Goal: Book appointment/travel/reservation

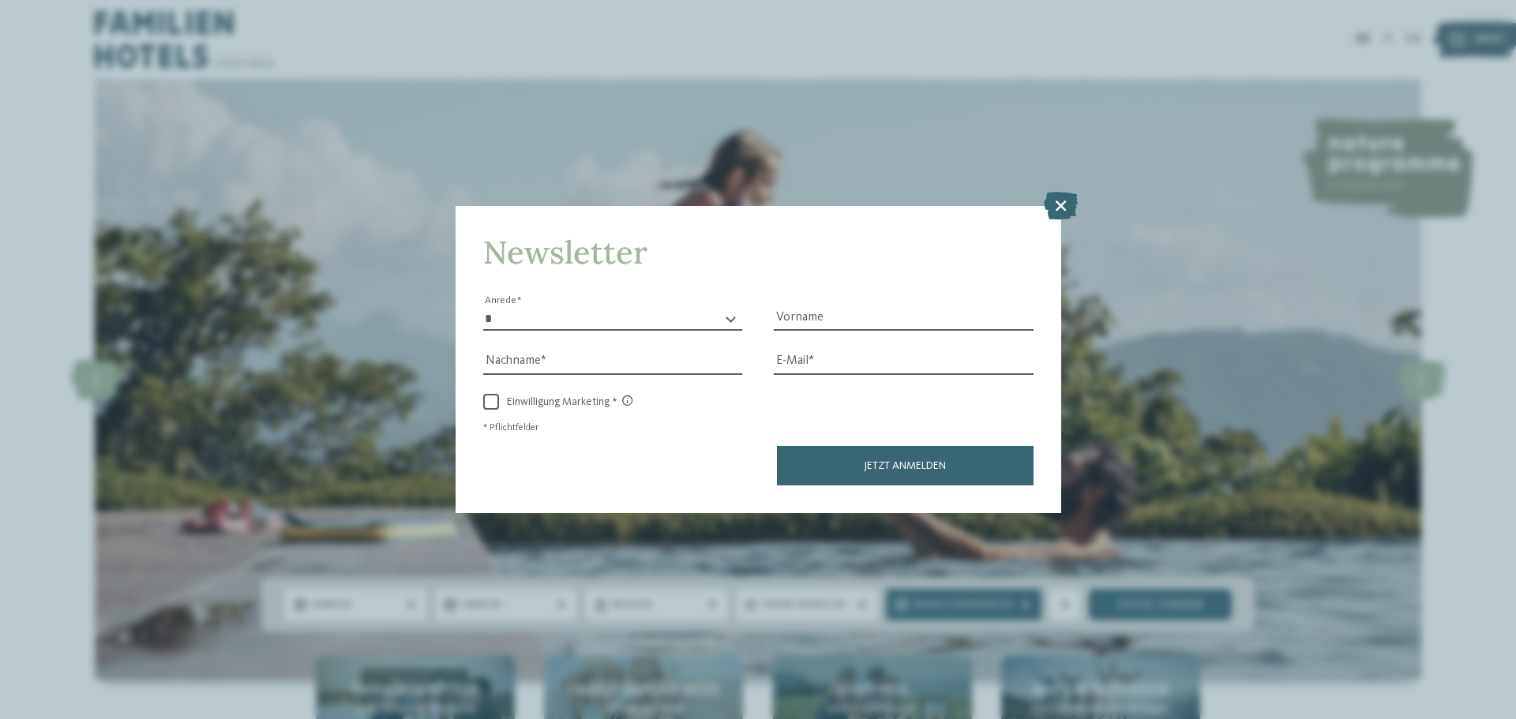
click at [210, 47] on div "Newsletter * **** **** ******* ****** Anrede Vorname Nachname Link" at bounding box center [758, 359] width 1516 height 719
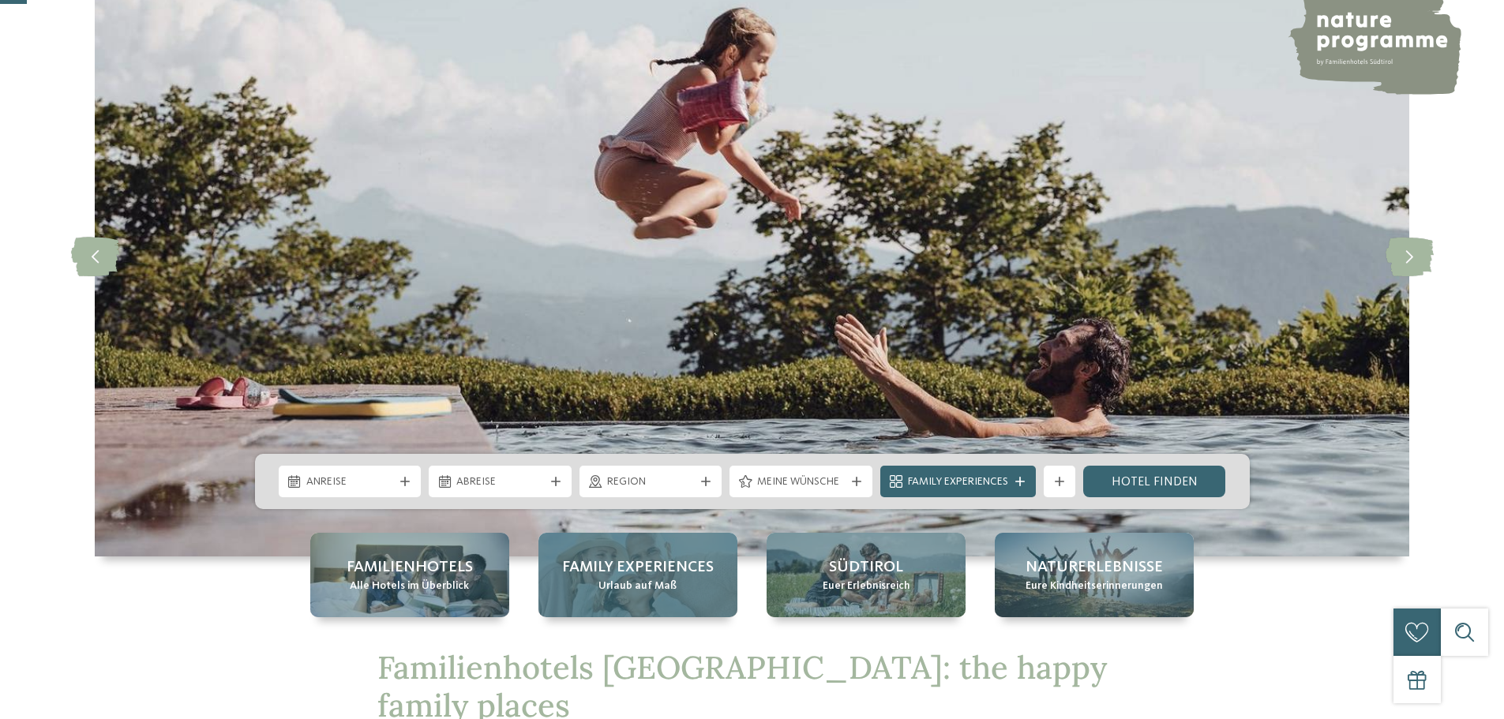
scroll to position [316, 0]
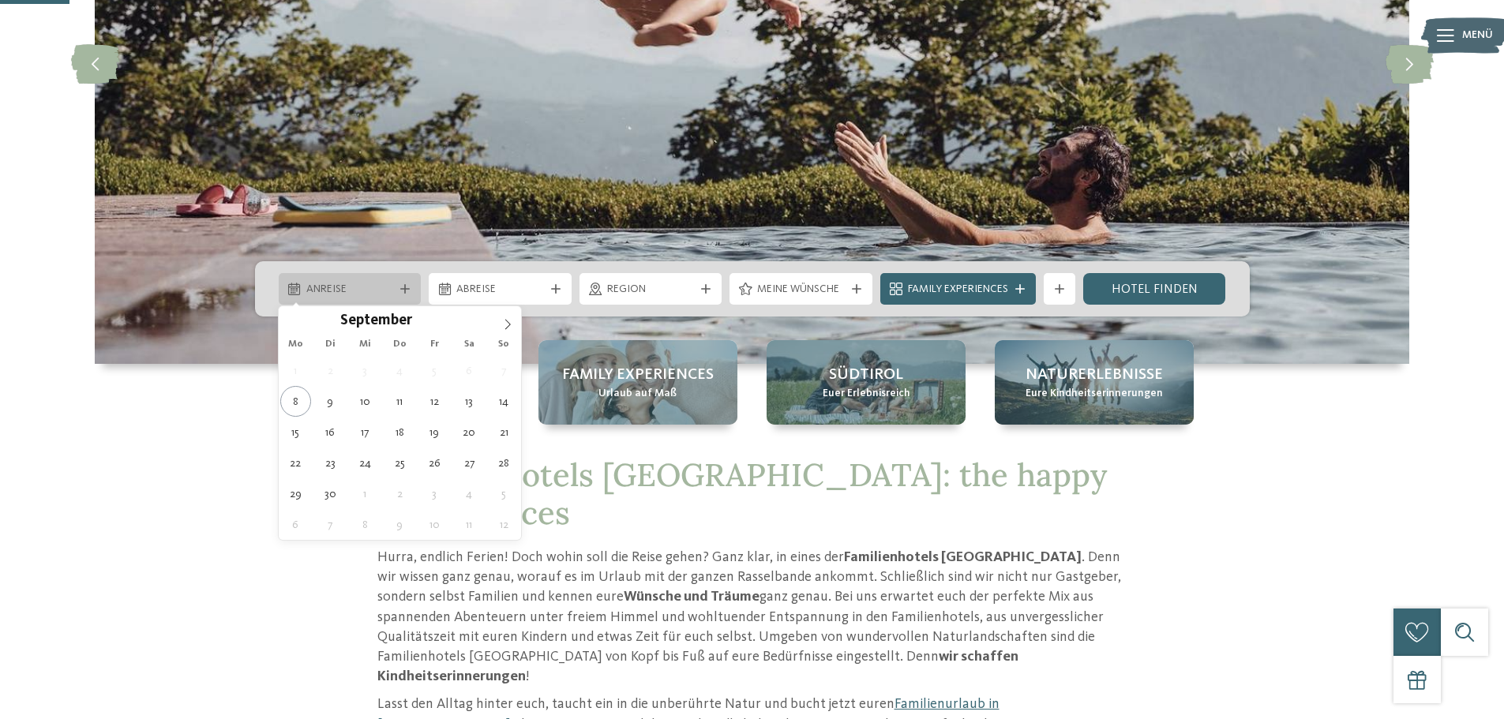
click at [357, 287] on span "Anreise" at bounding box center [350, 290] width 88 height 16
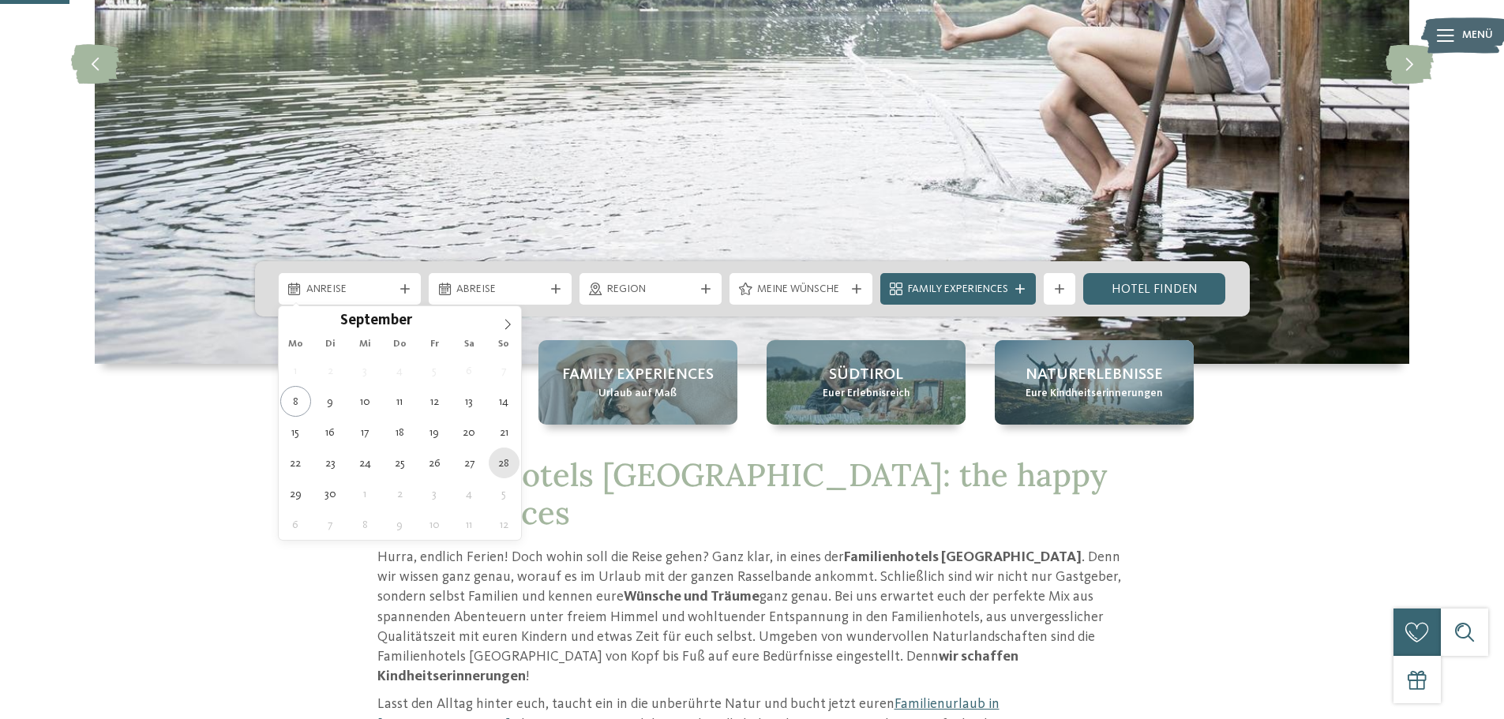
type div "[DATE]"
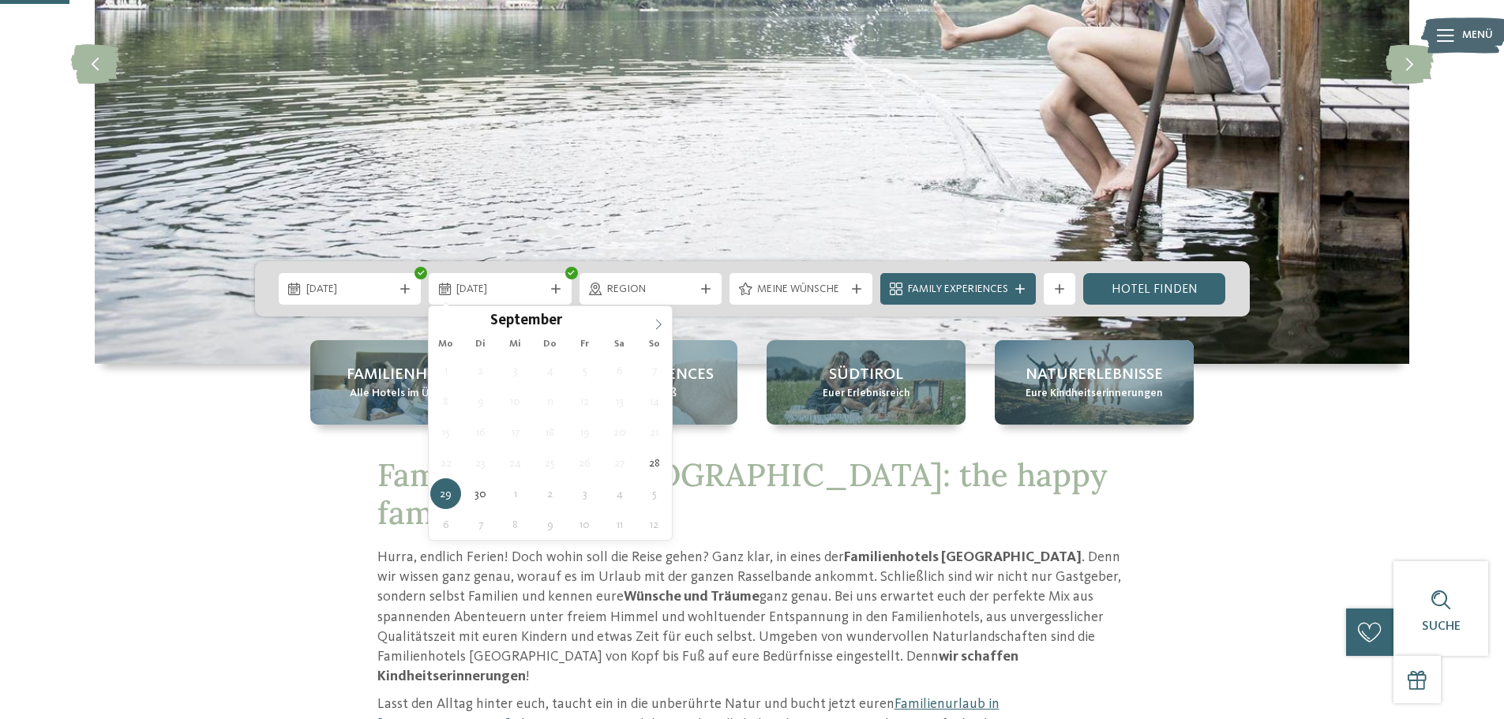
click at [658, 320] on icon at bounding box center [658, 324] width 11 height 11
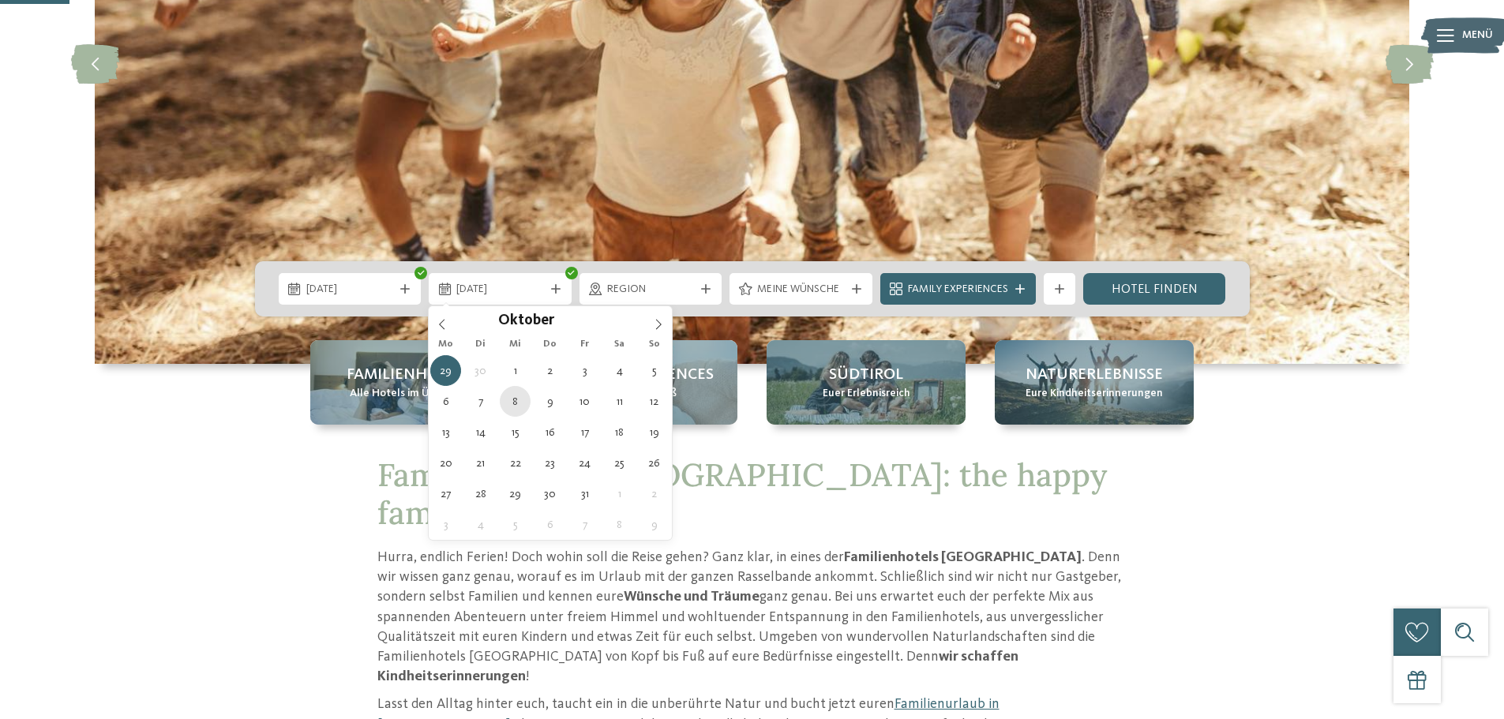
type div "[DATE]"
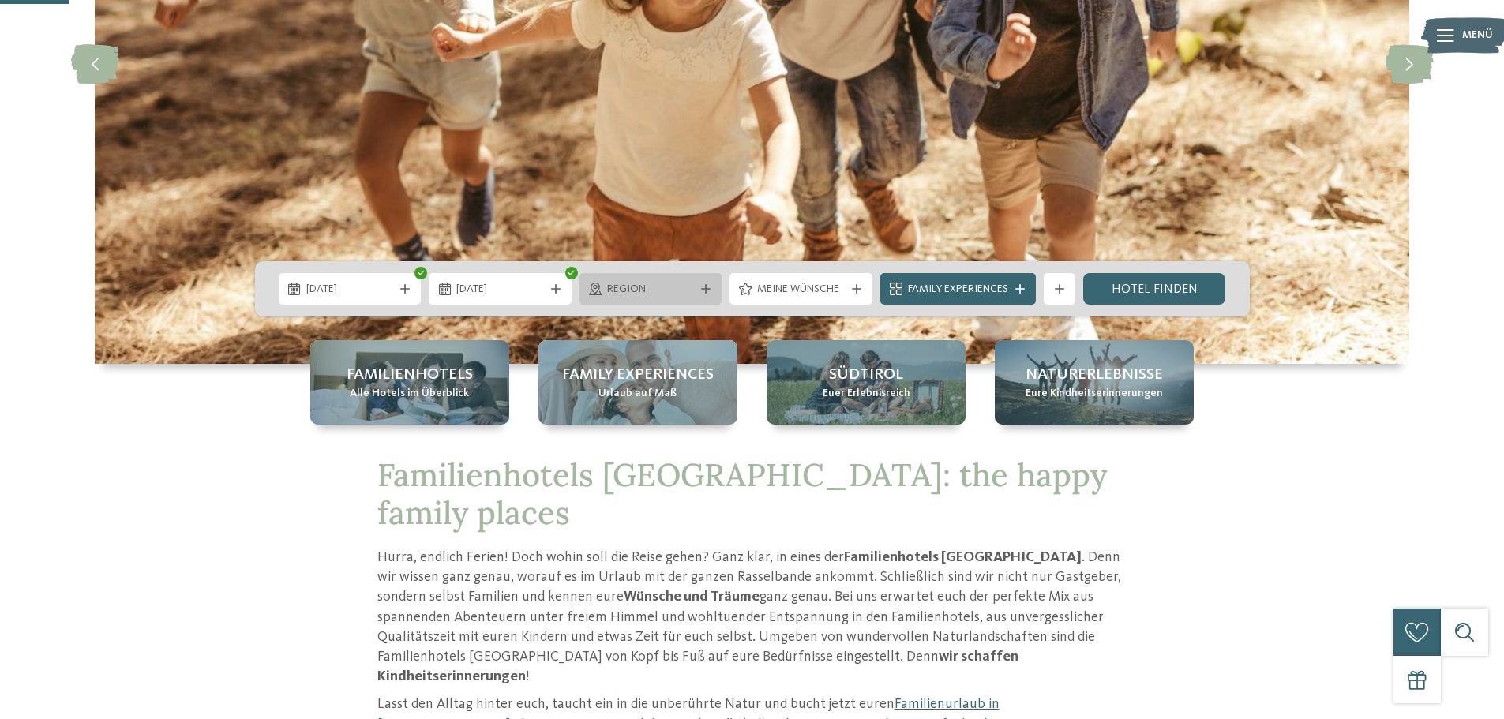
click at [665, 288] on span "Region" at bounding box center [651, 290] width 88 height 16
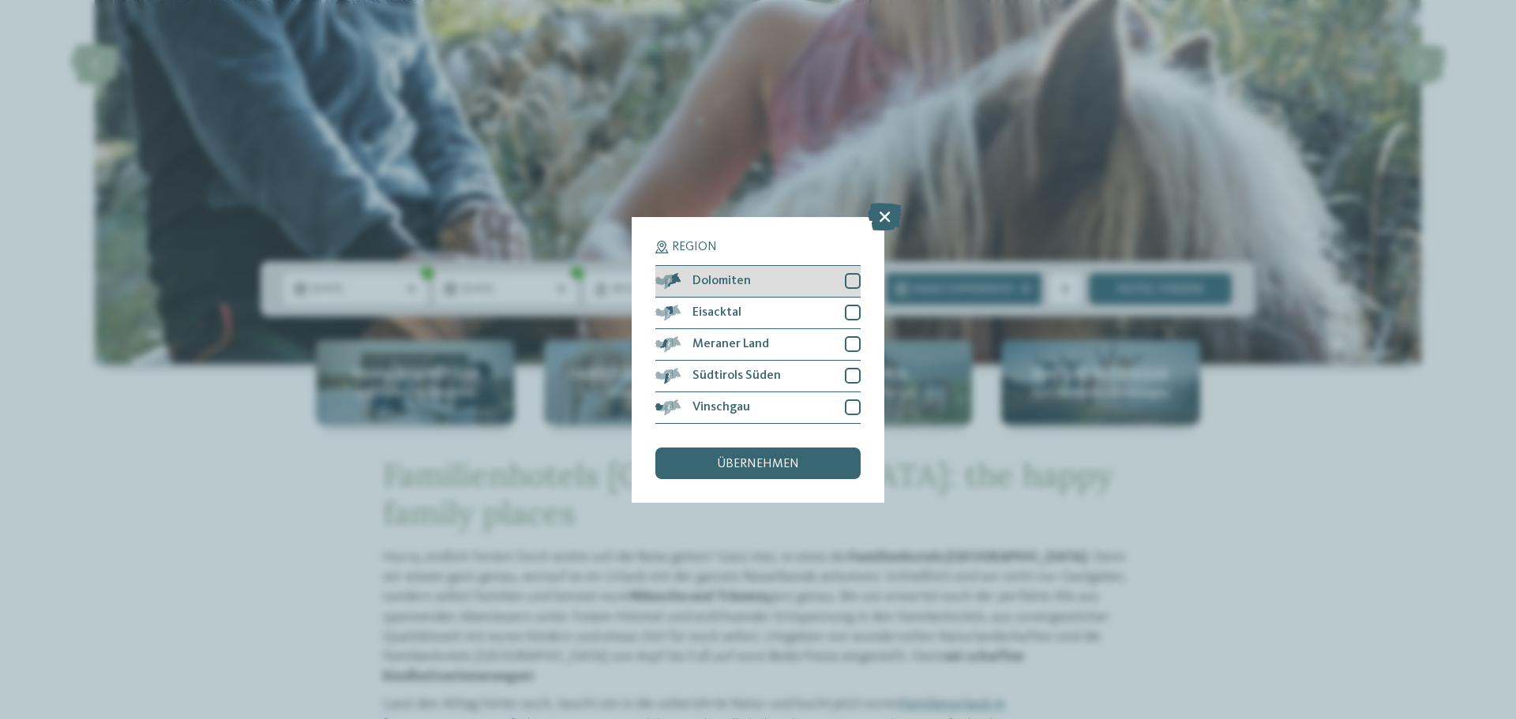
click at [857, 281] on div at bounding box center [853, 281] width 16 height 16
click at [853, 305] on div at bounding box center [853, 313] width 16 height 16
click at [855, 336] on div "Meraner Land" at bounding box center [757, 345] width 205 height 32
click at [855, 373] on div at bounding box center [853, 376] width 16 height 16
click at [852, 400] on div at bounding box center [853, 407] width 16 height 16
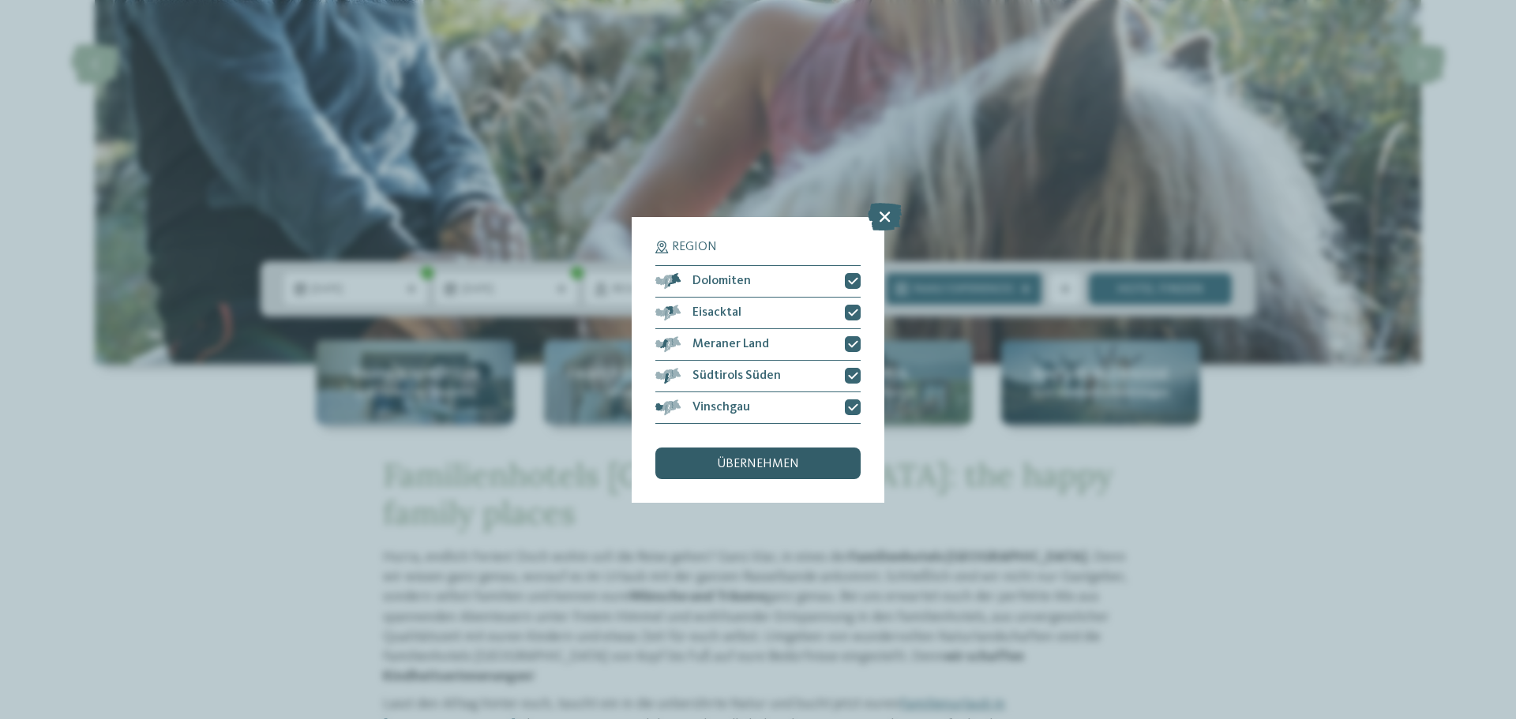
click at [764, 452] on div "übernehmen" at bounding box center [757, 464] width 205 height 32
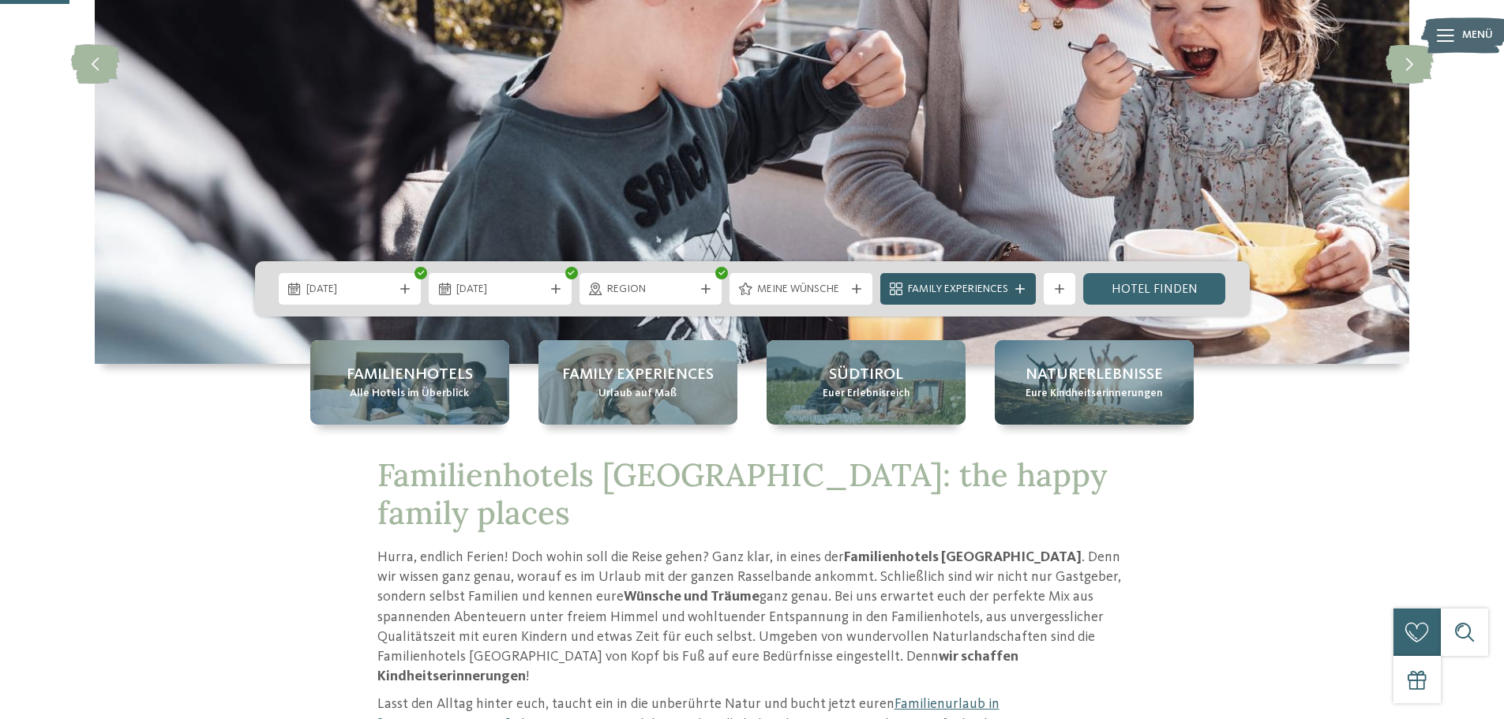
click at [952, 287] on span "Family Experiences" at bounding box center [958, 290] width 100 height 16
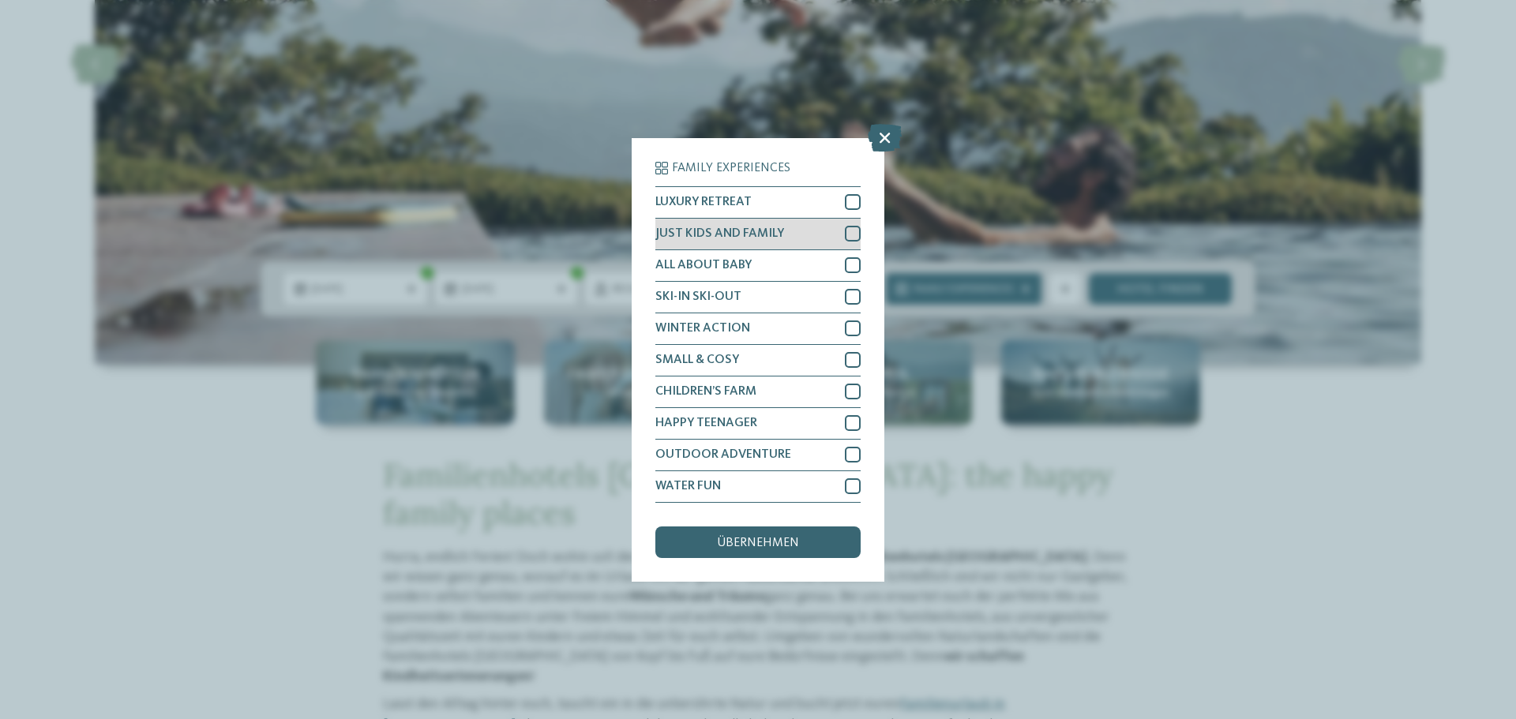
click at [849, 233] on div at bounding box center [853, 234] width 16 height 16
click at [855, 455] on div at bounding box center [853, 455] width 16 height 16
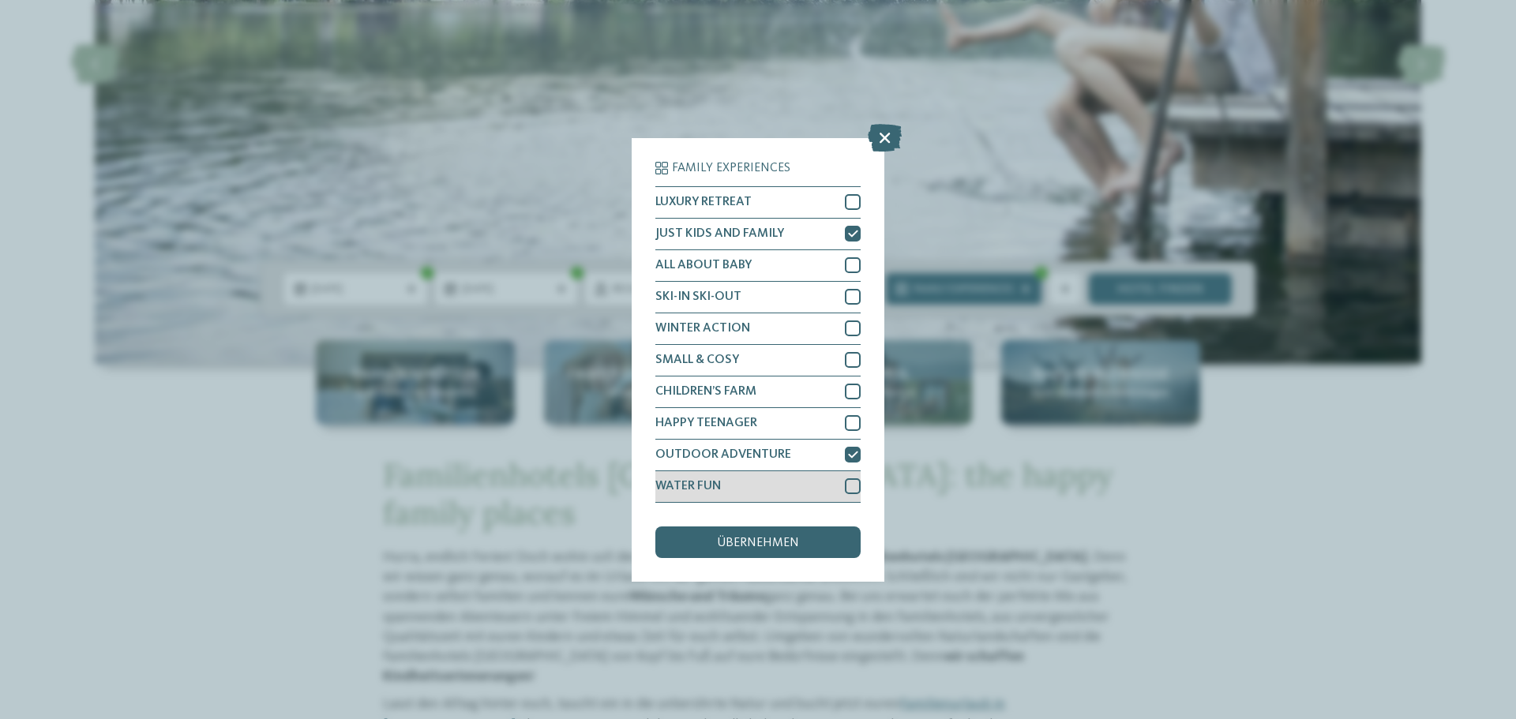
click at [856, 485] on div at bounding box center [853, 486] width 16 height 16
click at [711, 541] on div "übernehmen" at bounding box center [757, 543] width 205 height 32
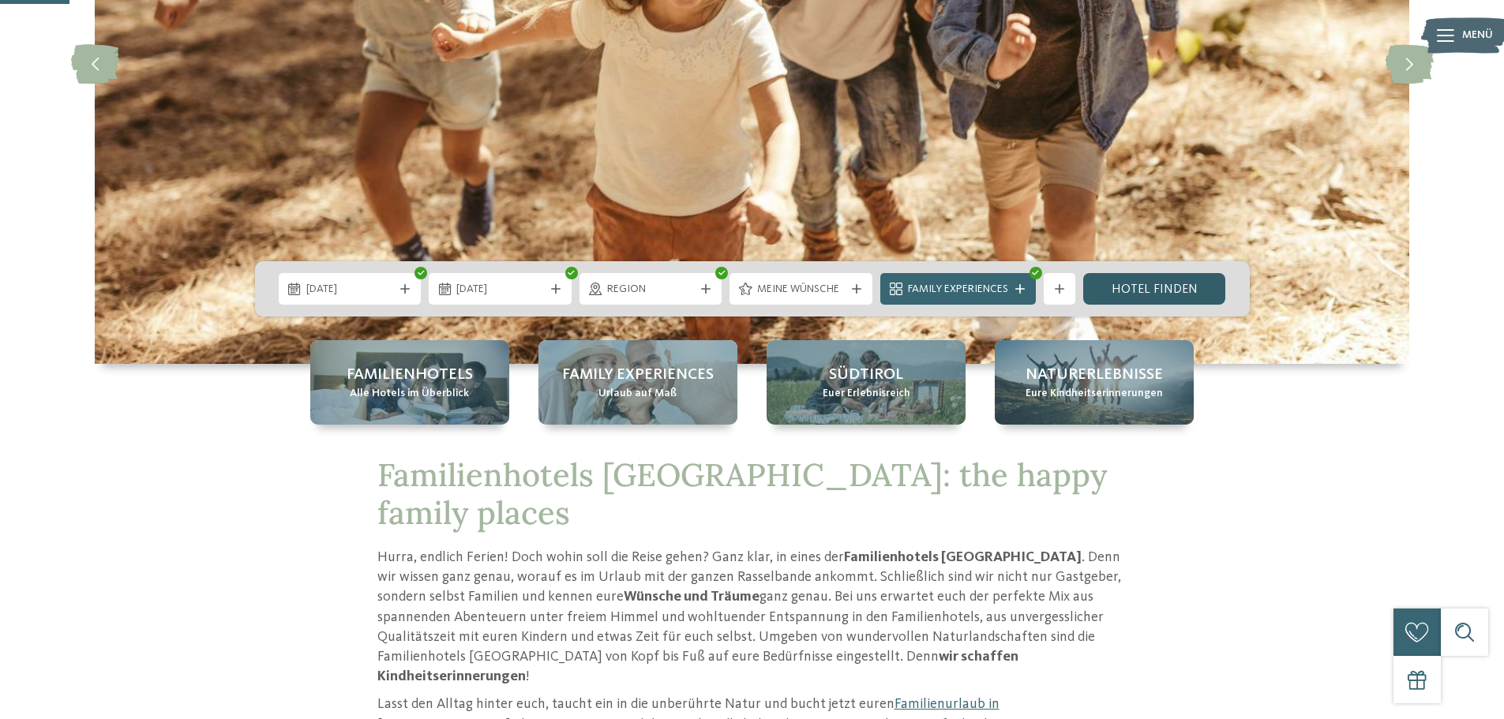
click at [1167, 286] on link "Hotel finden" at bounding box center [1154, 289] width 143 height 32
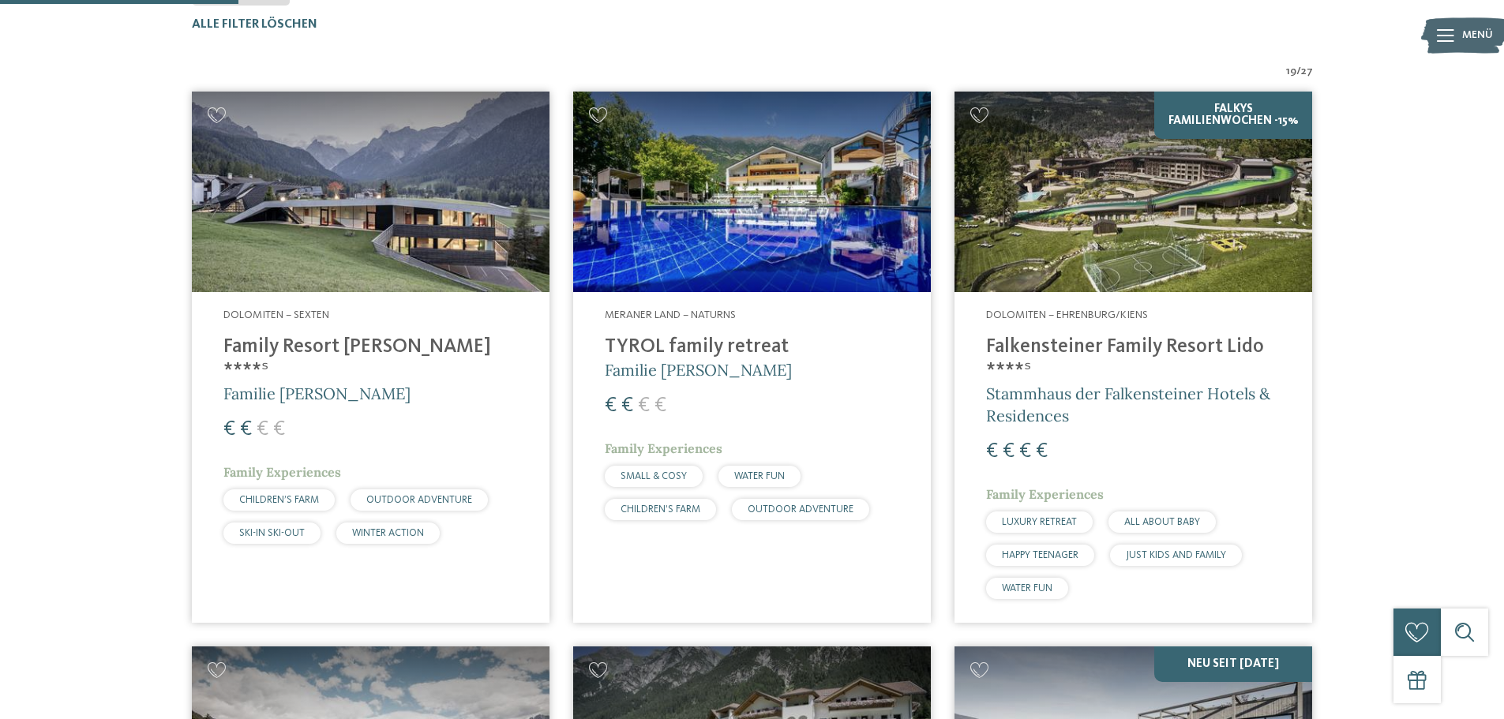
scroll to position [557, 0]
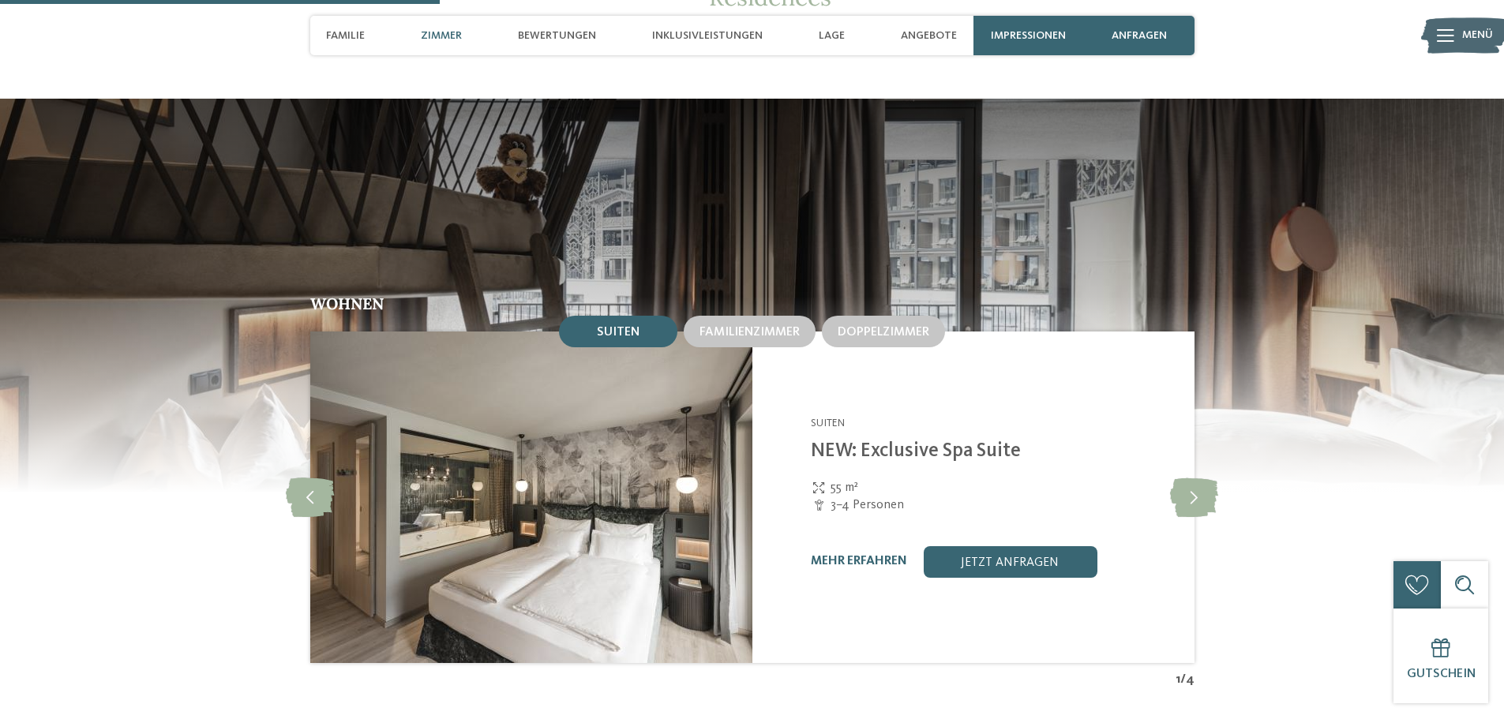
scroll to position [1579, 0]
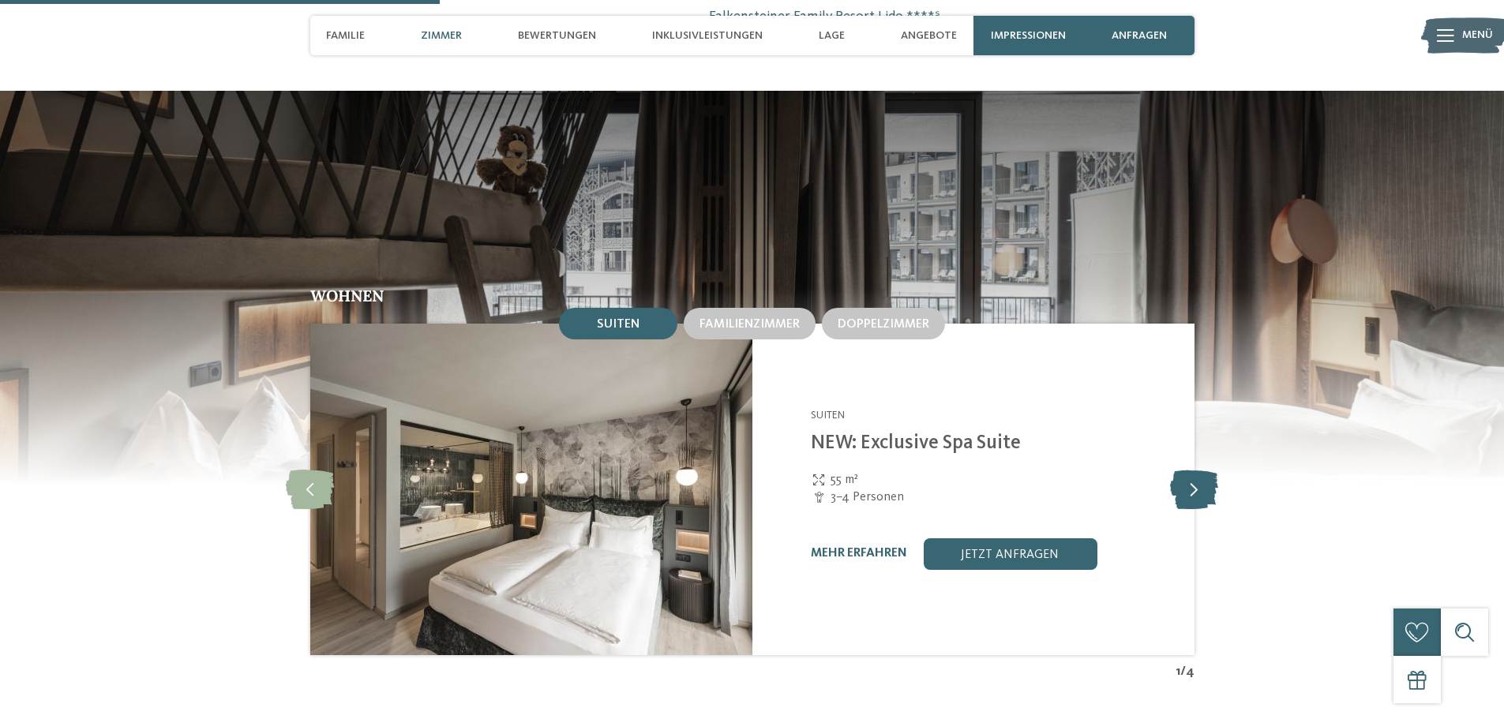
click at [1190, 470] on icon at bounding box center [1194, 489] width 48 height 39
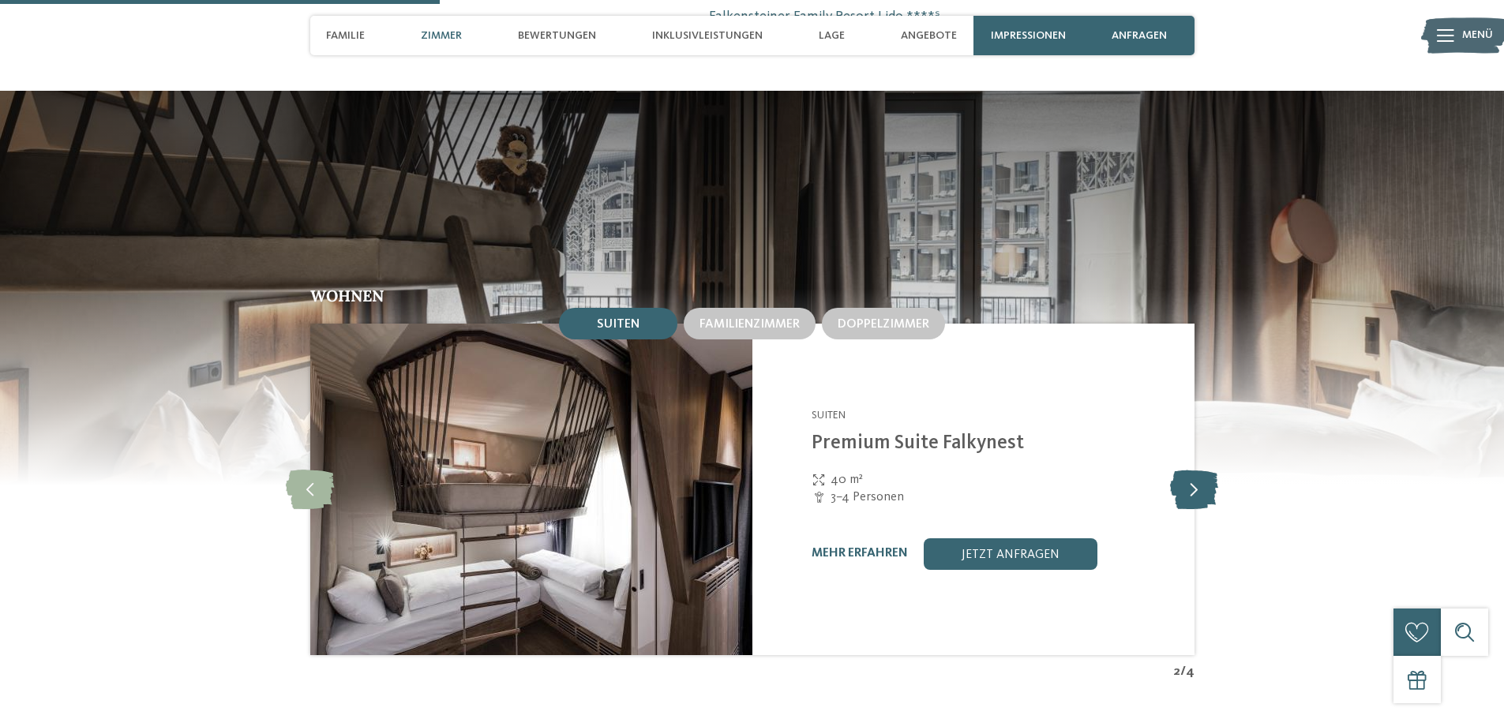
click at [1190, 470] on icon at bounding box center [1194, 489] width 48 height 39
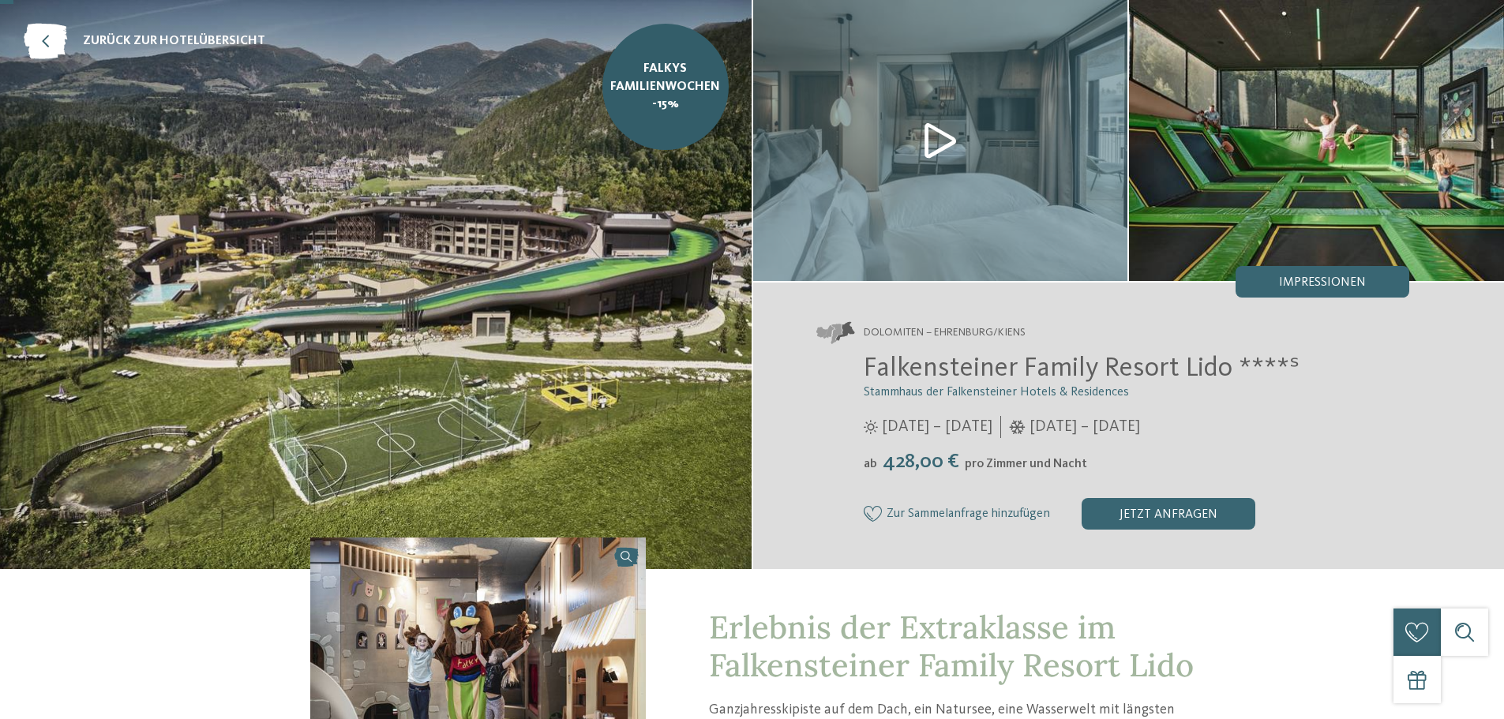
scroll to position [0, 0]
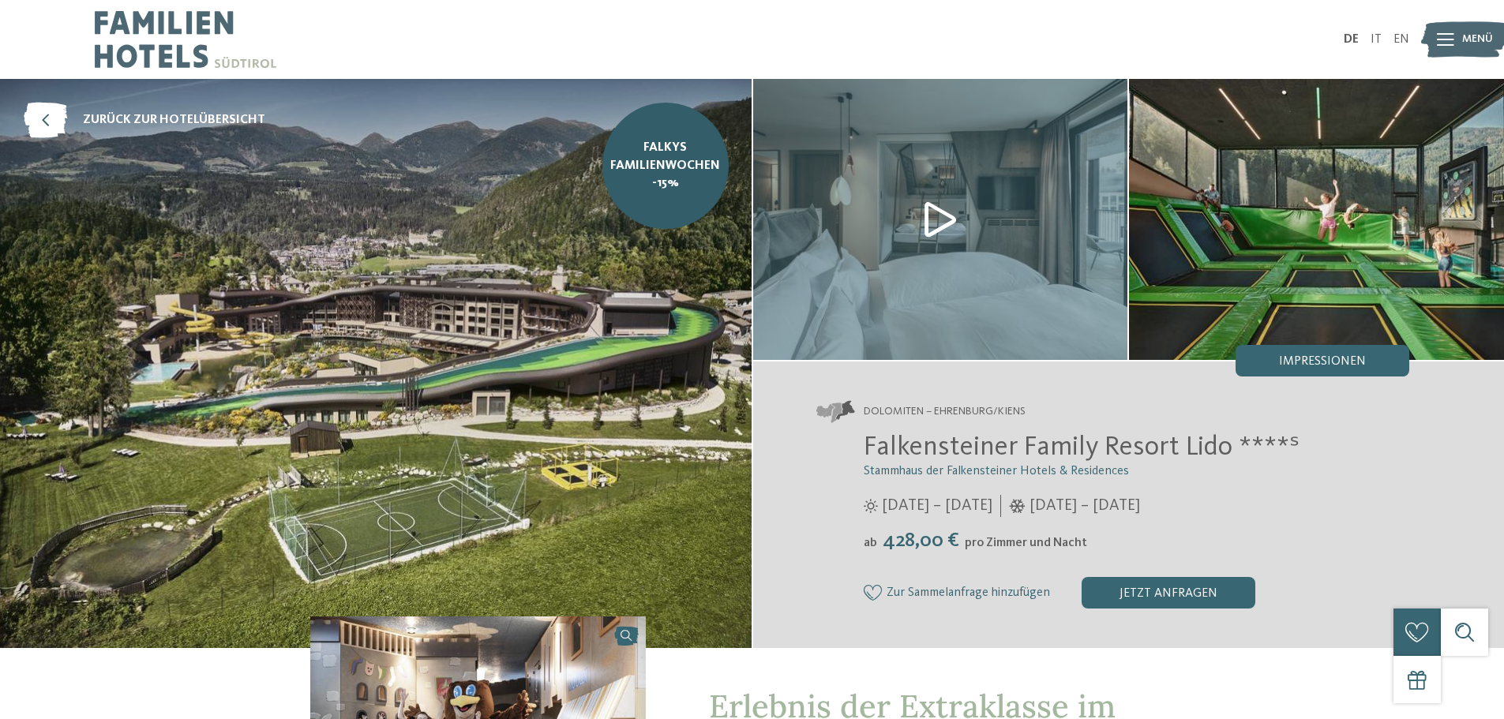
click at [1054, 511] on span "04.12.2025 – 07.06.2026" at bounding box center [1084, 506] width 111 height 22
click at [991, 509] on span "03.07. – 16.11.2025" at bounding box center [937, 506] width 111 height 22
click at [929, 502] on span "03.07. – 16.11.2025" at bounding box center [937, 506] width 111 height 22
click at [969, 497] on span "03.07. – 16.11.2025" at bounding box center [937, 506] width 111 height 22
click at [403, 18] on div at bounding box center [424, 39] width 658 height 79
